Goal: Task Accomplishment & Management: Manage account settings

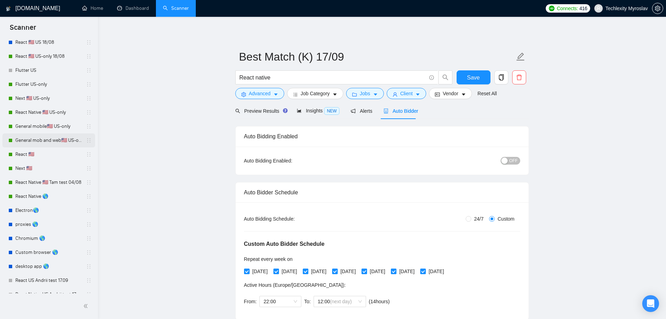
scroll to position [70, 0]
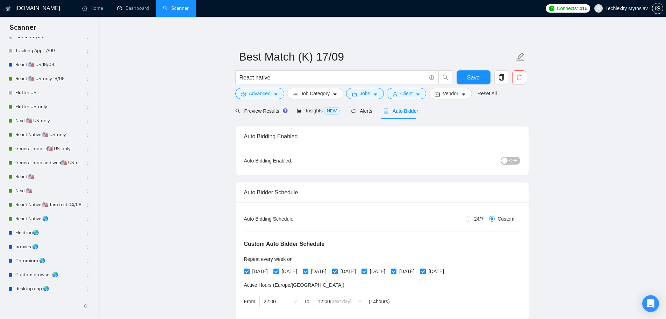
drag, startPoint x: 42, startPoint y: 217, endPoint x: 400, endPoint y: 30, distance: 403.4
click at [42, 217] on link "React Native 🌎" at bounding box center [48, 219] width 66 height 14
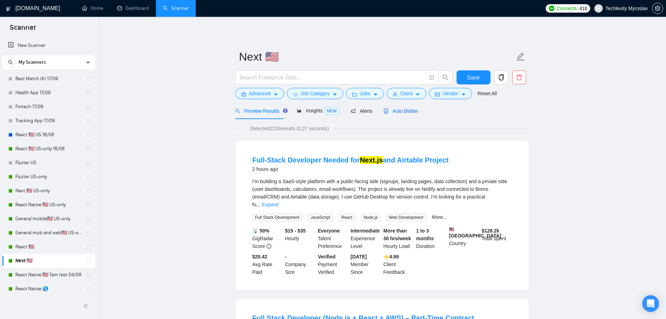
click at [399, 108] on span "Auto Bidder" at bounding box center [401, 111] width 35 height 6
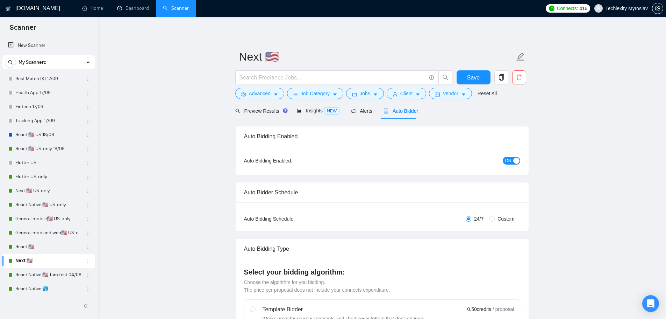
radio input "false"
radio input "true"
click at [510, 161] on span "ON" at bounding box center [509, 161] width 6 height 8
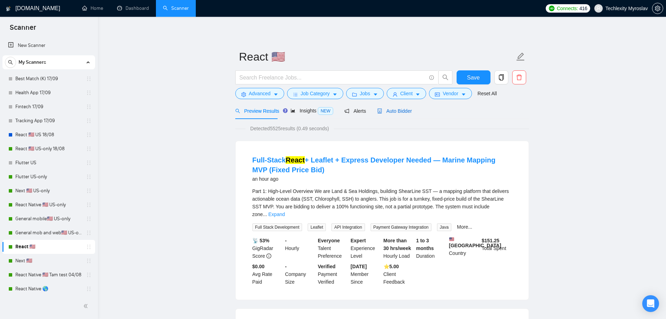
click at [392, 109] on span "Auto Bidder" at bounding box center [394, 111] width 35 height 6
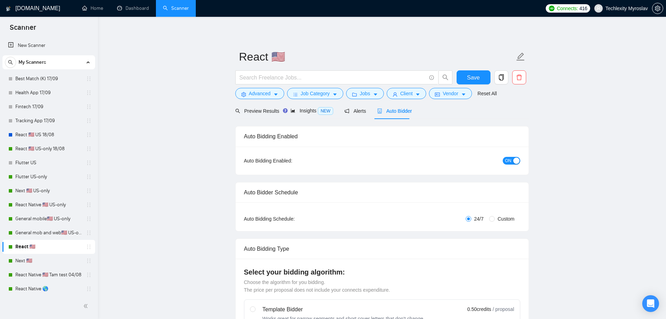
radio input "false"
radio input "true"
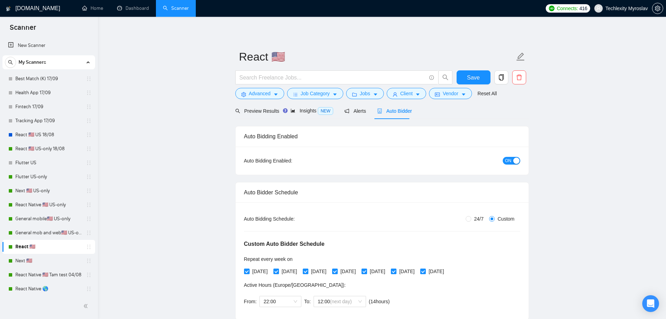
click at [509, 160] on span "ON" at bounding box center [509, 161] width 6 height 8
click at [479, 79] on span "Save" at bounding box center [473, 77] width 13 height 9
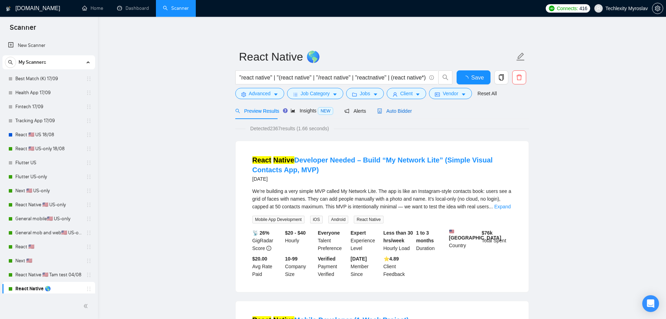
click at [398, 109] on span "Auto Bidder" at bounding box center [394, 111] width 35 height 6
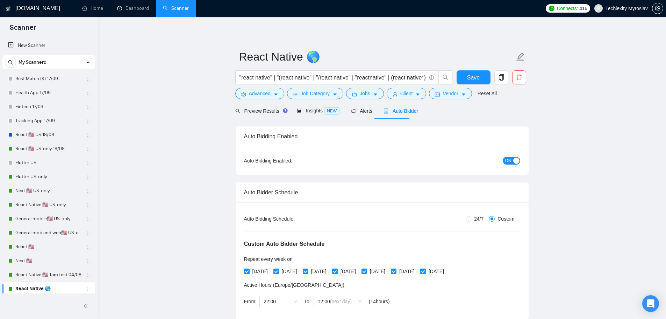
radio input "false"
radio input "true"
click at [513, 162] on button "ON" at bounding box center [511, 161] width 17 height 8
click at [472, 76] on span "Save" at bounding box center [473, 77] width 13 height 9
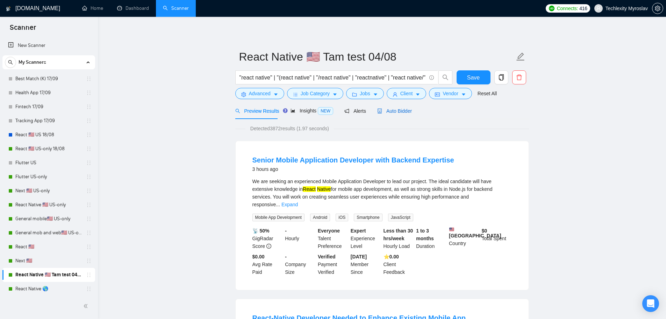
click at [383, 114] on span "Auto Bidder" at bounding box center [394, 111] width 35 height 6
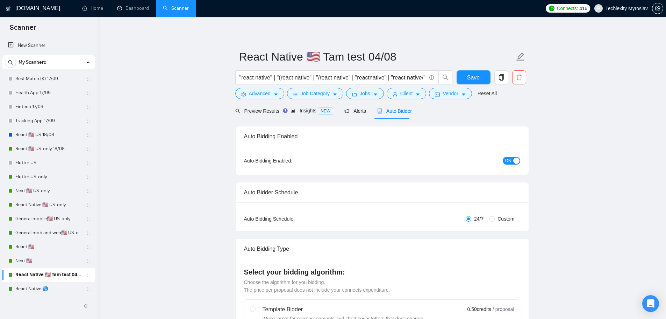
radio input "false"
radio input "true"
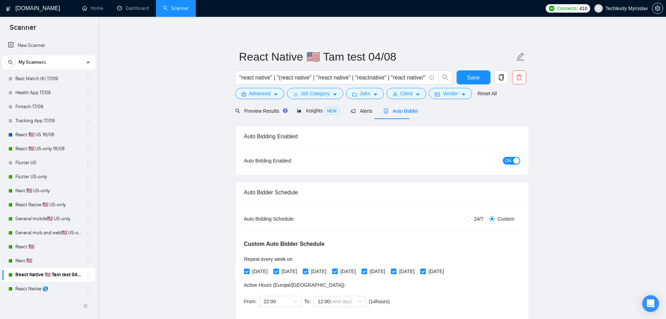
click at [508, 162] on span "ON" at bounding box center [509, 161] width 6 height 8
click at [471, 75] on span "Save" at bounding box center [473, 77] width 13 height 9
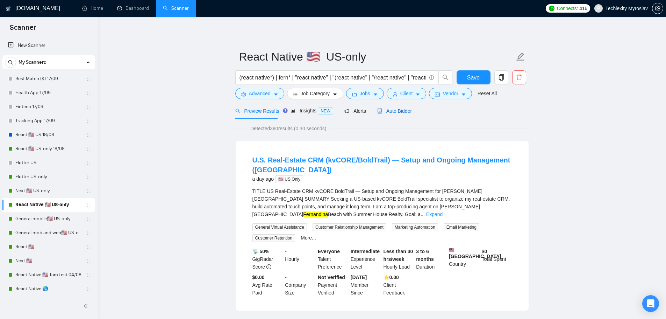
click at [388, 111] on span "Auto Bidder" at bounding box center [394, 111] width 35 height 6
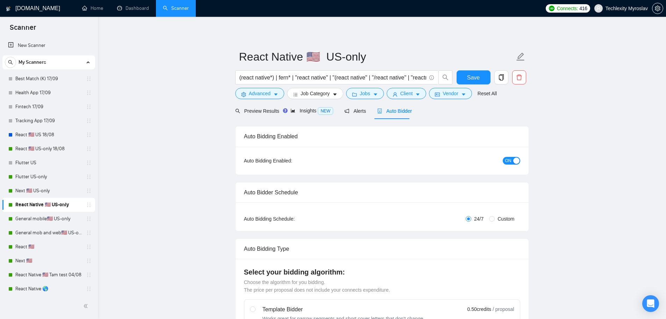
radio input "false"
radio input "true"
click at [509, 162] on span "ON" at bounding box center [509, 161] width 6 height 8
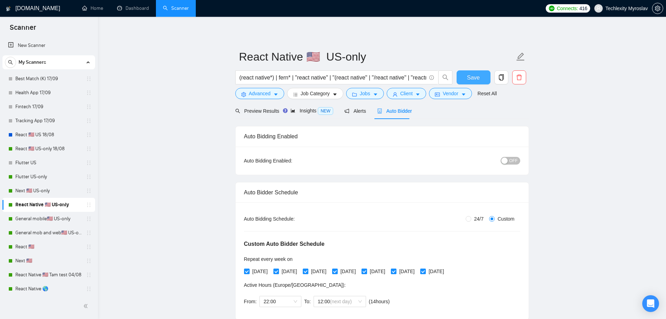
click at [477, 80] on span "Save" at bounding box center [473, 77] width 13 height 9
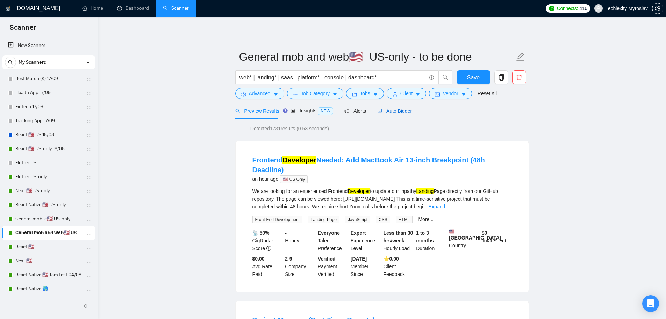
click at [399, 108] on span "Auto Bidder" at bounding box center [394, 111] width 35 height 6
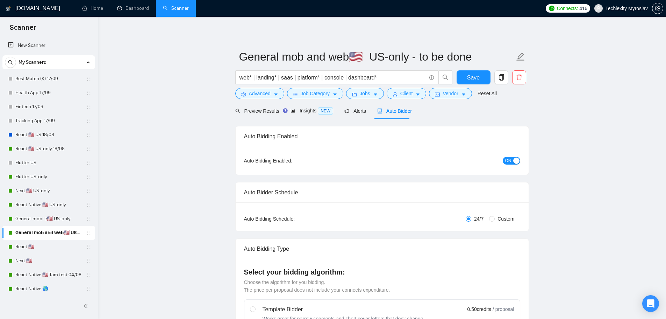
radio input "false"
radio input "true"
click at [511, 161] on span "ON" at bounding box center [509, 161] width 6 height 8
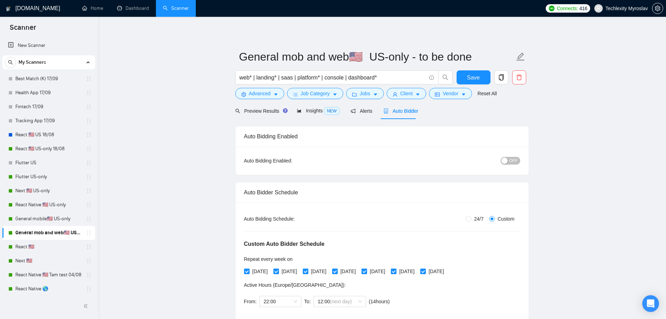
click at [481, 87] on div "Save" at bounding box center [473, 78] width 37 height 17
click at [478, 76] on span "Save" at bounding box center [473, 77] width 13 height 9
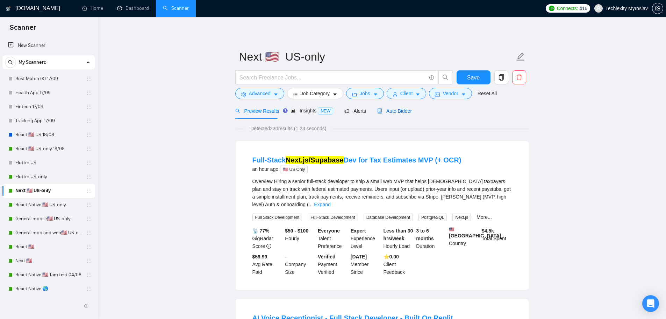
click at [397, 112] on span "Auto Bidder" at bounding box center [394, 111] width 35 height 6
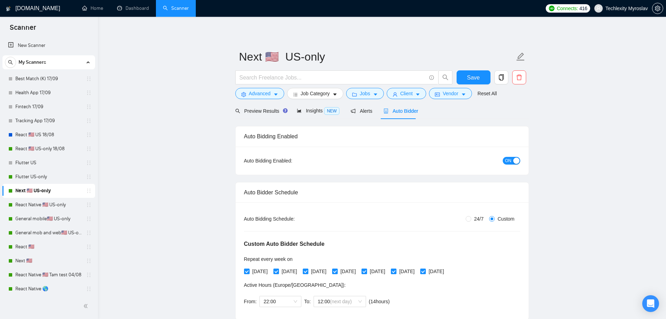
click at [508, 159] on span "ON" at bounding box center [509, 161] width 6 height 8
click at [480, 80] on button "Save" at bounding box center [474, 77] width 34 height 14
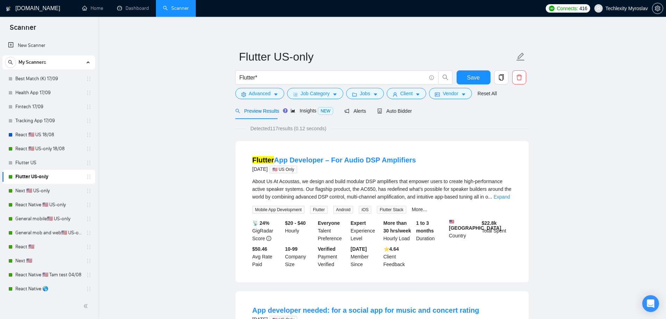
click at [398, 104] on div "Auto Bidder" at bounding box center [394, 111] width 35 height 16
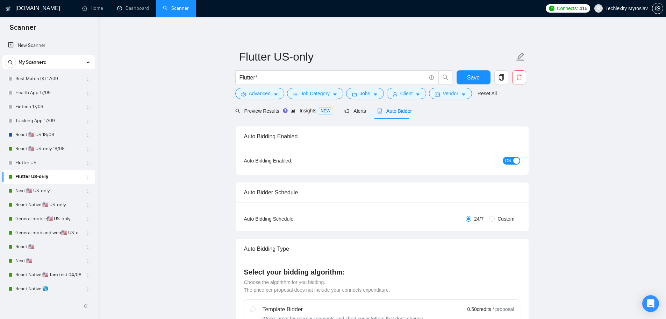
radio input "false"
radio input "true"
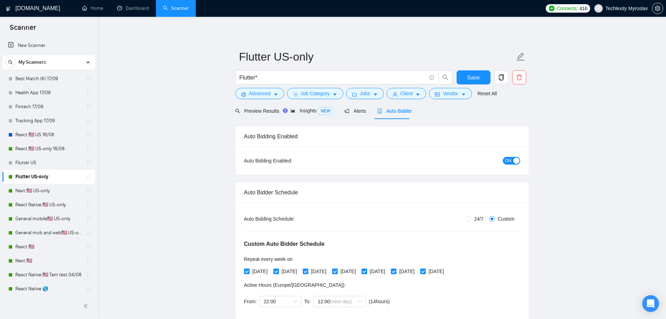
click at [509, 163] on span "ON" at bounding box center [509, 161] width 6 height 8
click at [482, 75] on button "Save" at bounding box center [474, 77] width 34 height 14
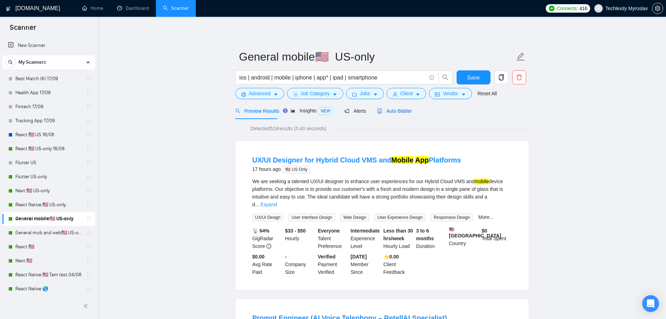
click at [399, 110] on span "Auto Bidder" at bounding box center [394, 111] width 35 height 6
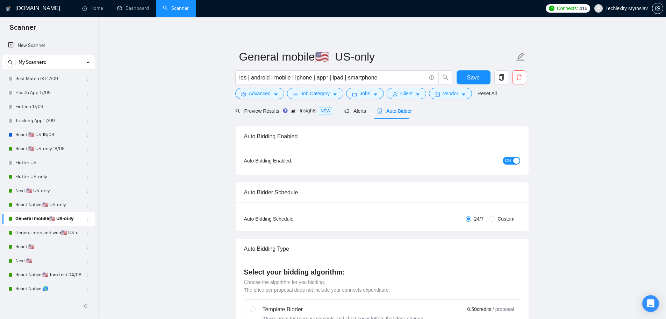
radio input "false"
radio input "true"
click at [514, 163] on div "button" at bounding box center [517, 160] width 6 height 6
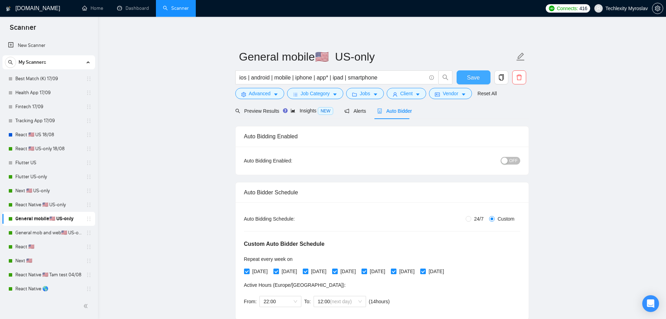
click at [471, 76] on span "Save" at bounding box center [473, 77] width 13 height 9
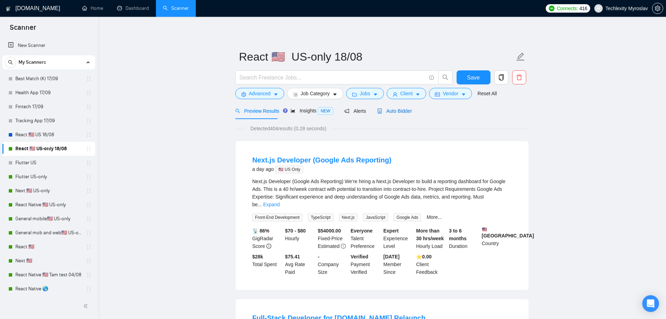
click at [394, 110] on span "Auto Bidder" at bounding box center [394, 111] width 35 height 6
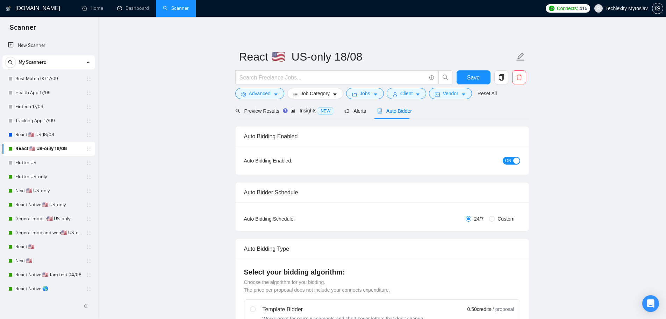
radio input "false"
radio input "true"
click at [508, 161] on span "ON" at bounding box center [509, 161] width 6 height 8
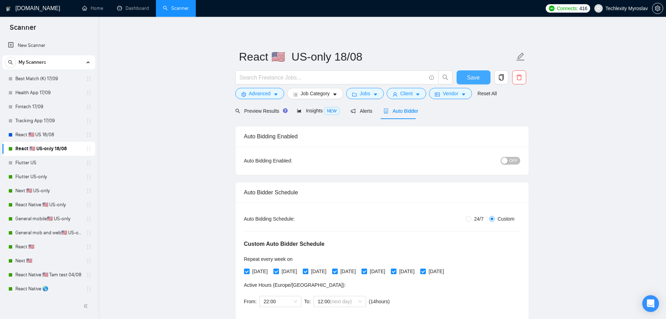
click at [480, 79] on button "Save" at bounding box center [474, 77] width 34 height 14
